Goal: Information Seeking & Learning: Compare options

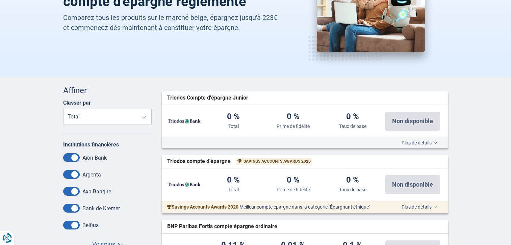
scroll to position [101, 0]
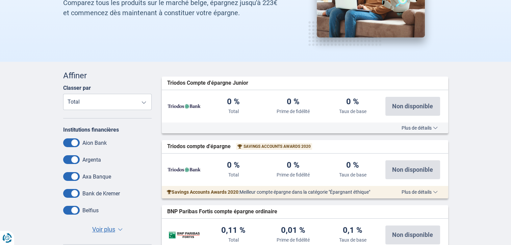
click at [144, 102] on select "Total Prime de fidélité Taux de base" at bounding box center [107, 102] width 89 height 16
select select "Fidelity-"
click at [63, 94] on select "Total Prime de fidélité Taux de base" at bounding box center [107, 102] width 89 height 16
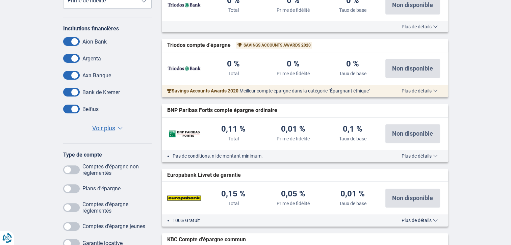
scroll to position [236, 0]
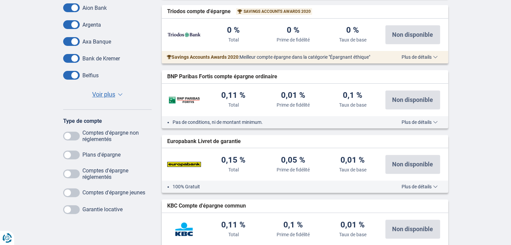
click at [70, 172] on span at bounding box center [71, 173] width 17 height 9
click at [0, 0] on input "checkbox" at bounding box center [0, 0] width 0 height 0
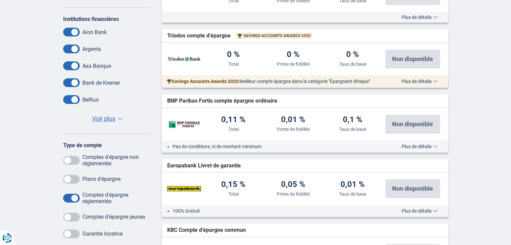
scroll to position [304, 0]
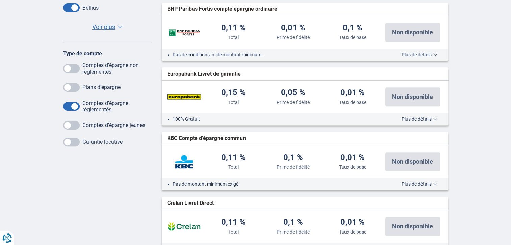
click at [71, 70] on span at bounding box center [71, 68] width 17 height 9
click at [0, 0] on input "checkbox" at bounding box center [0, 0] width 0 height 0
click at [73, 107] on span at bounding box center [71, 106] width 17 height 9
click at [0, 0] on input "checkbox" at bounding box center [0, 0] width 0 height 0
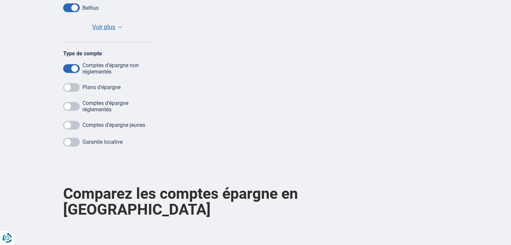
click at [70, 108] on span at bounding box center [71, 106] width 17 height 9
click at [0, 0] on input "checkbox" at bounding box center [0, 0] width 0 height 0
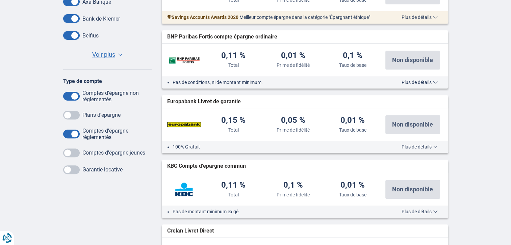
scroll to position [236, 0]
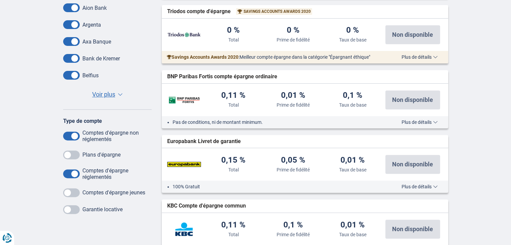
click at [74, 134] on span at bounding box center [71, 136] width 17 height 9
click at [0, 0] on input "checkbox" at bounding box center [0, 0] width 0 height 0
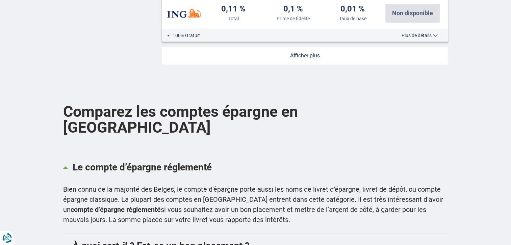
scroll to position [844, 0]
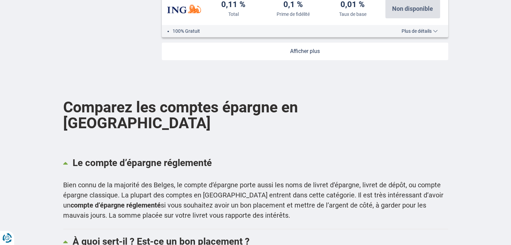
click at [304, 52] on link at bounding box center [305, 52] width 286 height 18
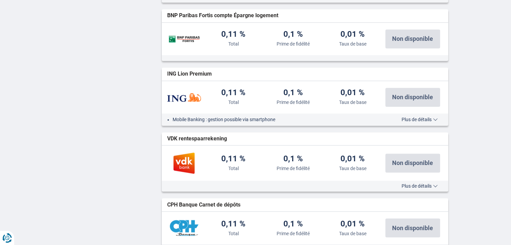
scroll to position [1013, 0]
